Goal: Task Accomplishment & Management: Manage account settings

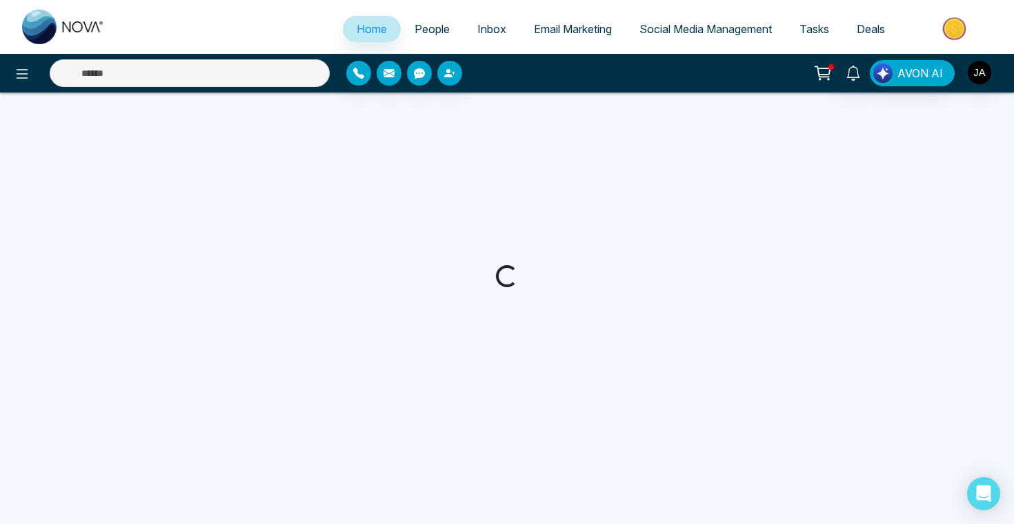
select select "*"
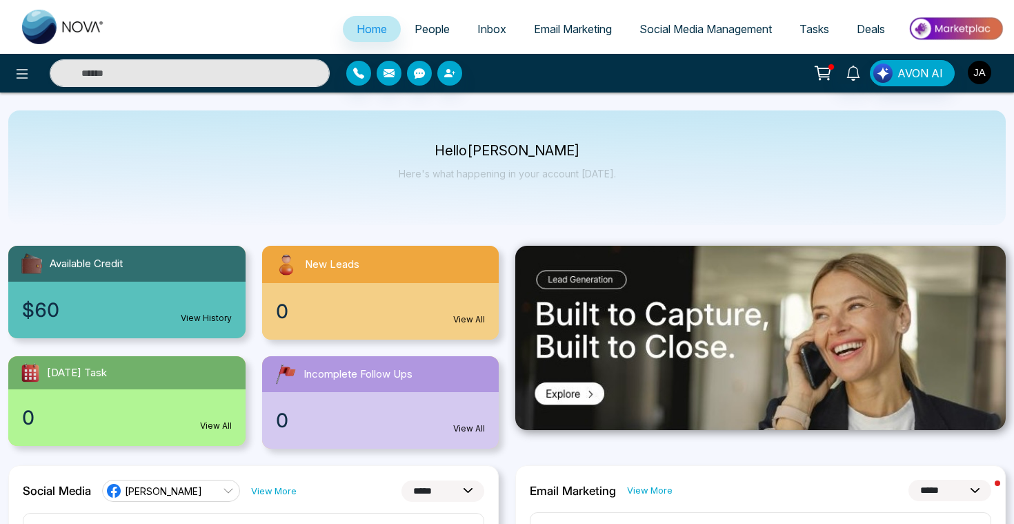
click at [977, 81] on img "button" at bounding box center [979, 72] width 23 height 23
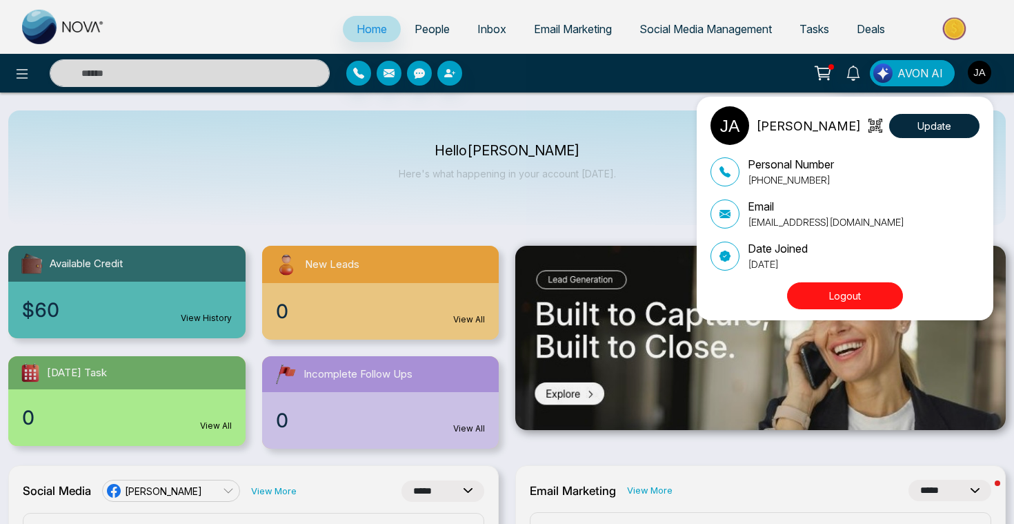
click at [796, 136] on div "jas angroya" at bounding box center [785, 125] width 150 height 39
click at [797, 132] on p "jas angroya" at bounding box center [808, 126] width 105 height 19
click at [959, 131] on button "Update" at bounding box center [934, 126] width 90 height 24
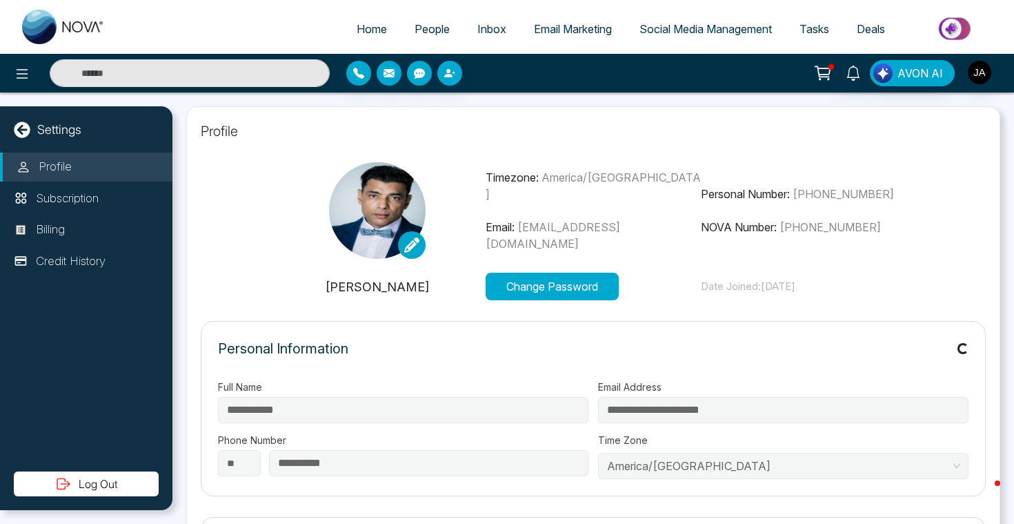
type input "**********"
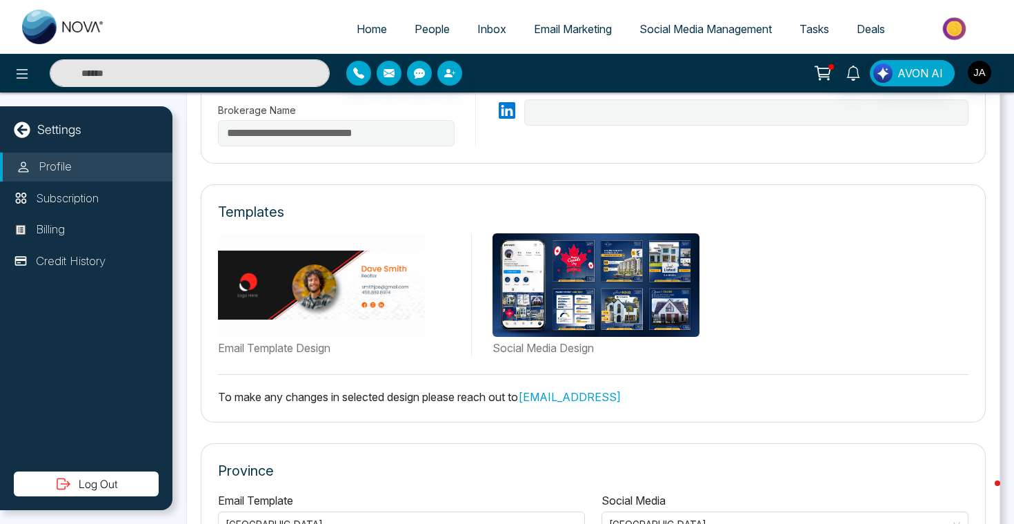
scroll to position [627, 0]
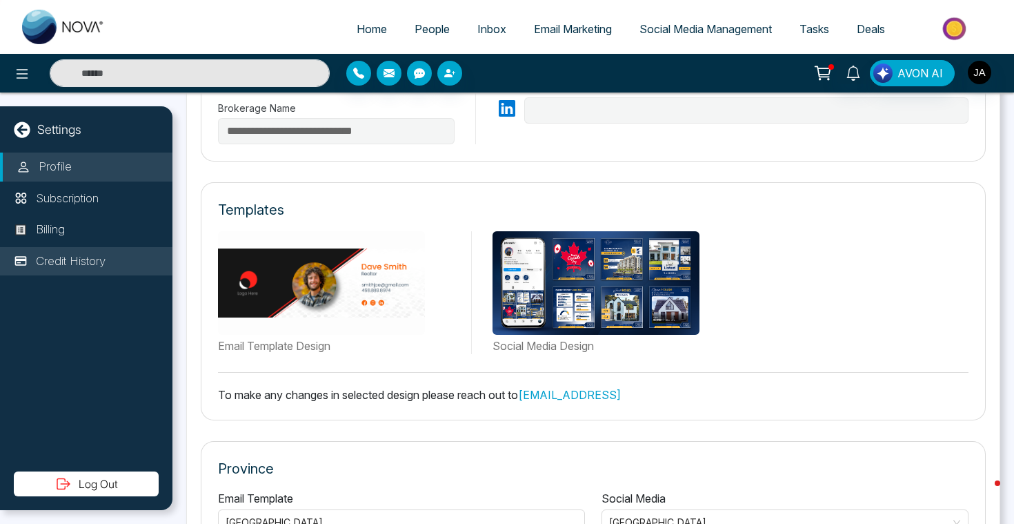
click at [97, 261] on p "Credit History" at bounding box center [71, 261] width 70 height 18
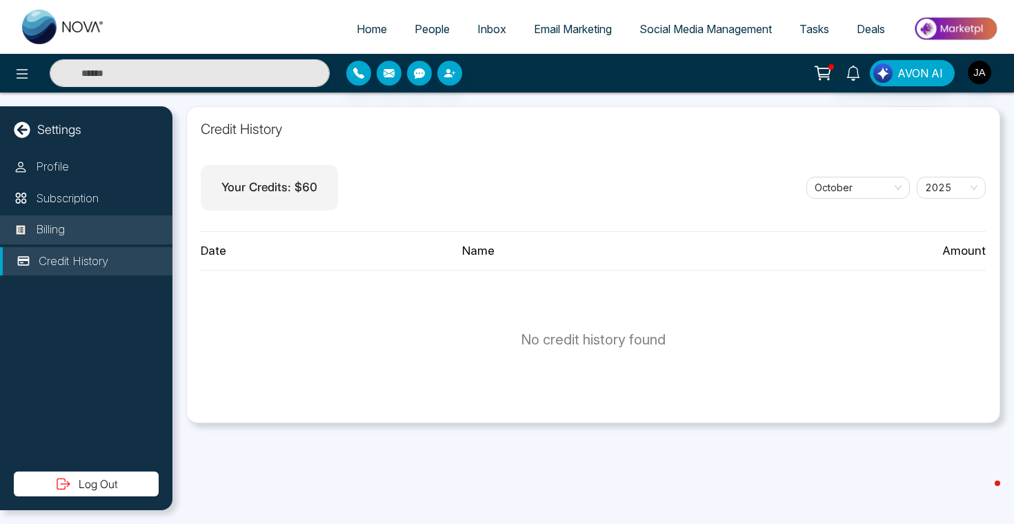
click at [50, 235] on p "Billing" at bounding box center [50, 230] width 29 height 18
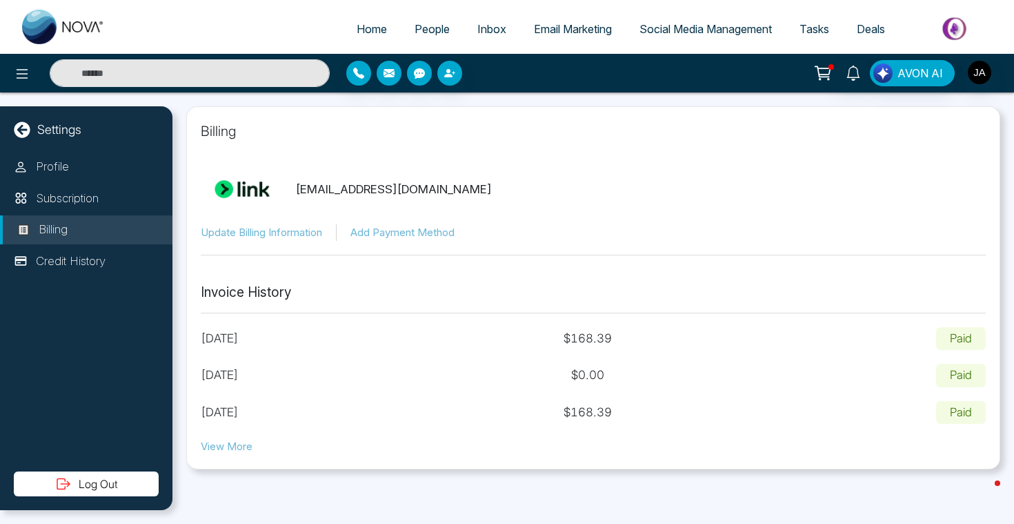
click at [234, 445] on button "View More" at bounding box center [227, 447] width 52 height 16
click at [74, 190] on p "Subscription" at bounding box center [67, 199] width 63 height 18
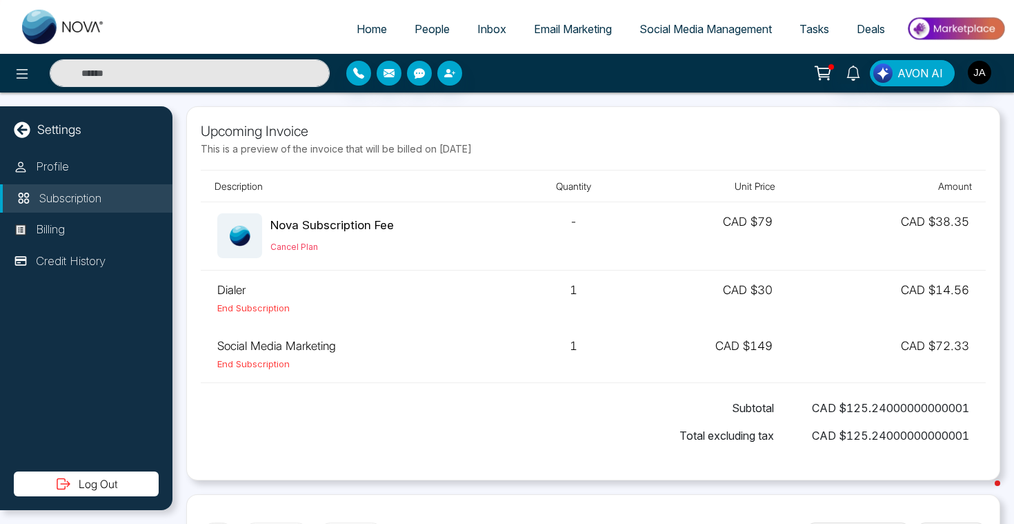
click at [415, 26] on span "People" at bounding box center [432, 29] width 35 height 14
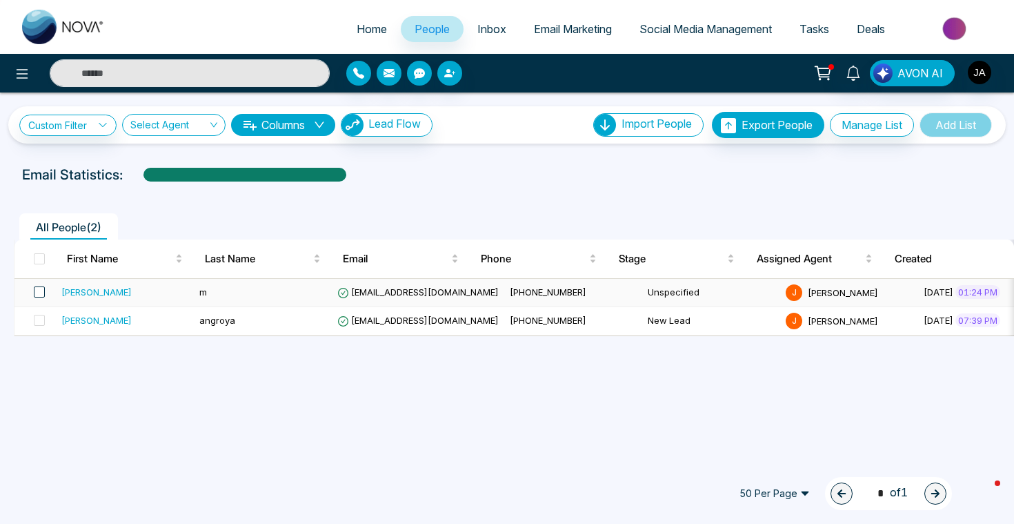
click at [43, 292] on span at bounding box center [39, 291] width 11 height 11
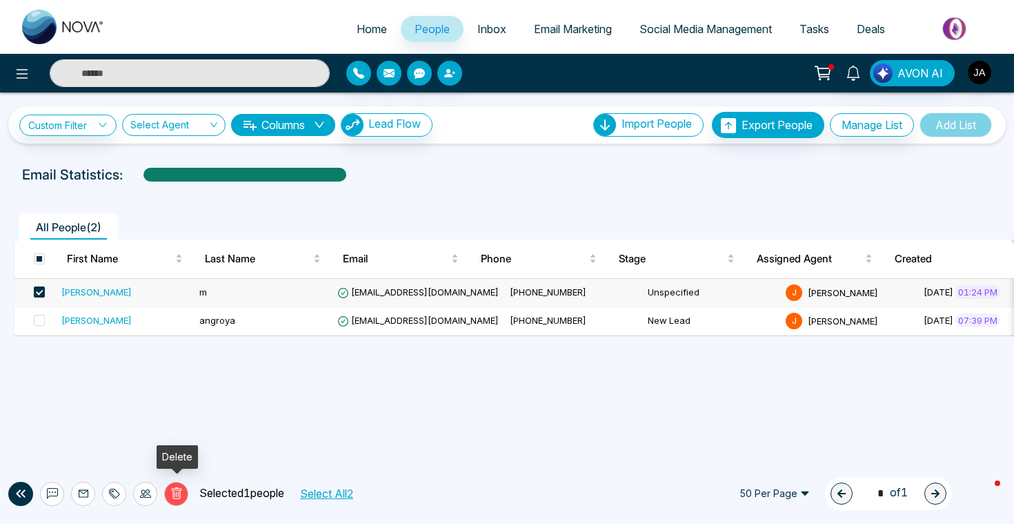
click at [176, 495] on icon at bounding box center [176, 494] width 5 height 6
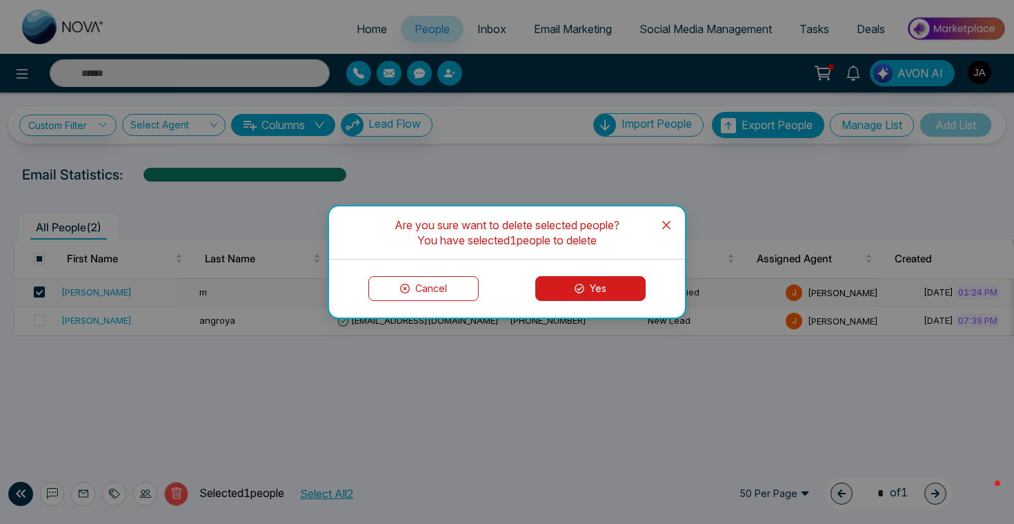
click at [604, 298] on button "Yes" at bounding box center [590, 288] width 110 height 25
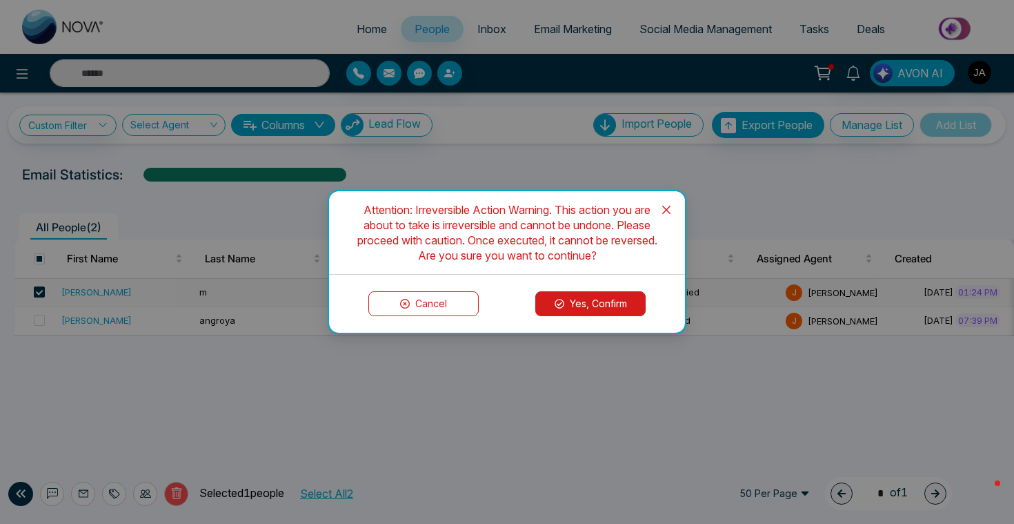
click at [604, 298] on button "Yes, Confirm" at bounding box center [590, 303] width 110 height 25
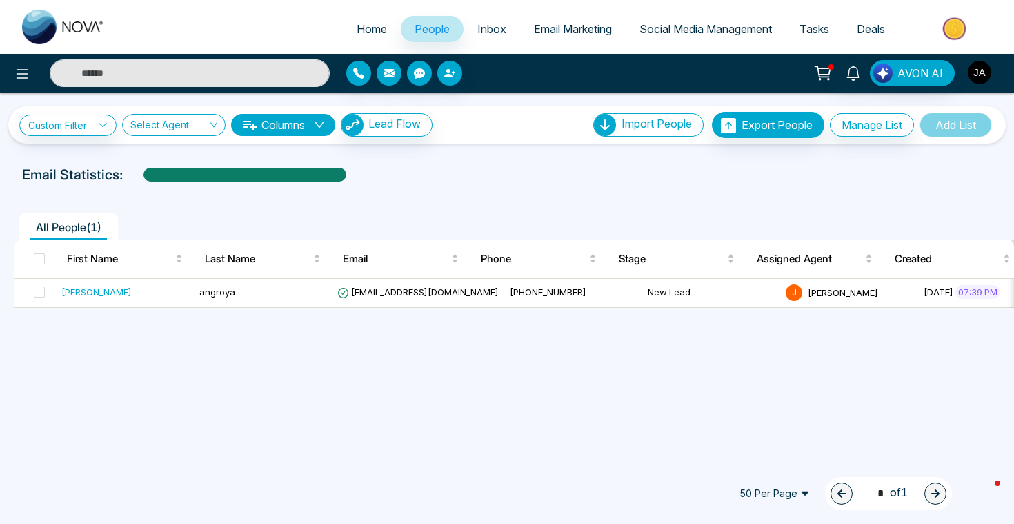
click at [982, 69] on img "button" at bounding box center [979, 72] width 23 height 23
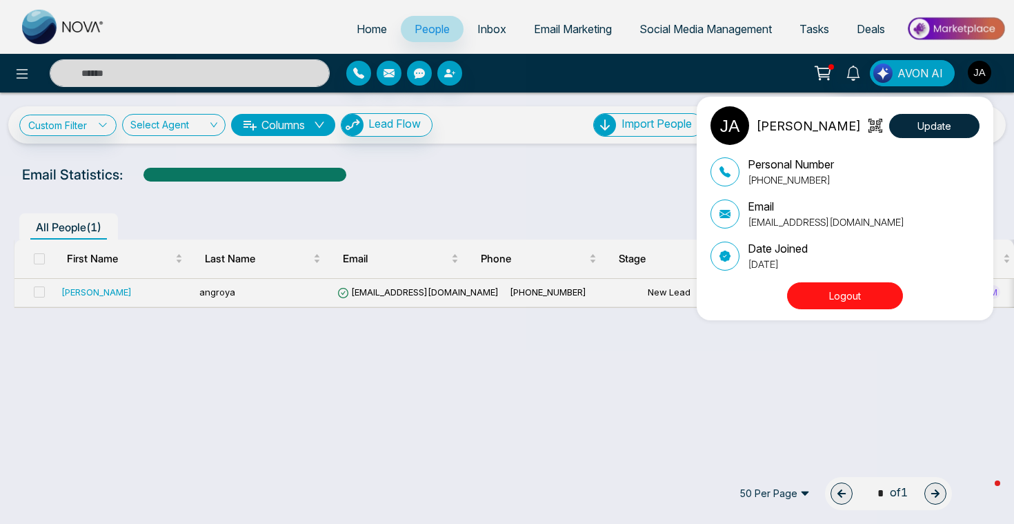
click at [851, 255] on div "Date Joined April 21, 2025" at bounding box center [844, 255] width 269 height 31
click at [821, 301] on button "Logout" at bounding box center [845, 295] width 116 height 27
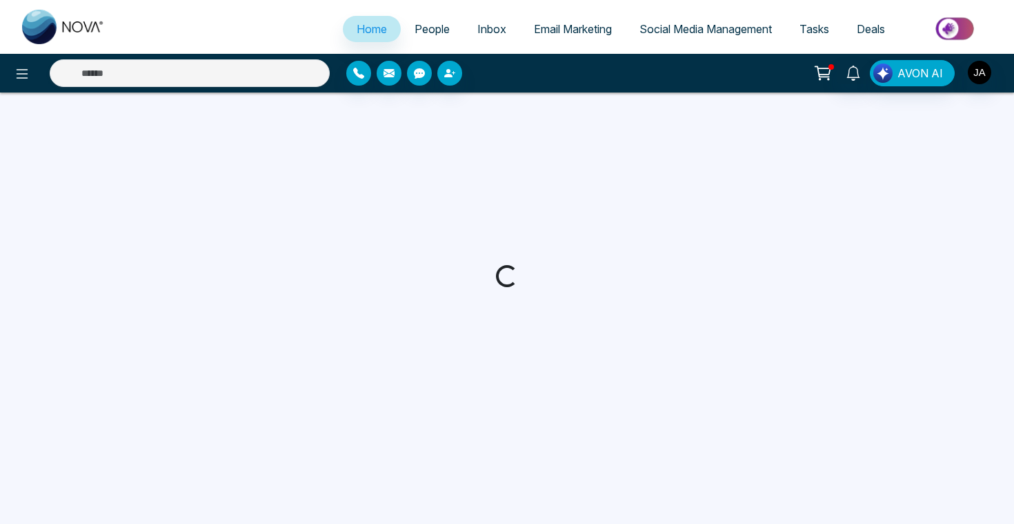
select select "*"
